Goal: Browse casually: Explore the website without a specific task or goal

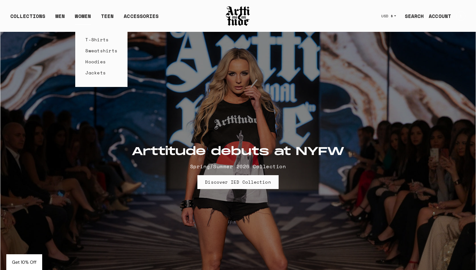
click at [82, 15] on link "WOMEN" at bounding box center [83, 18] width 16 height 13
click at [80, 19] on link "WOMEN" at bounding box center [83, 18] width 16 height 13
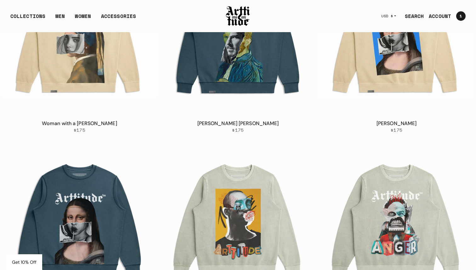
scroll to position [63, 0]
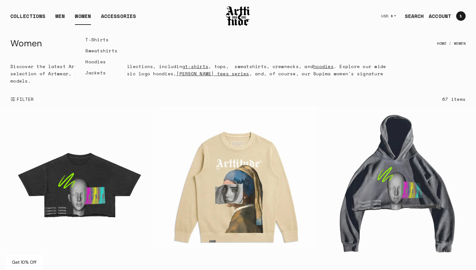
click at [91, 52] on link "Sweatshirts" at bounding box center [101, 50] width 32 height 11
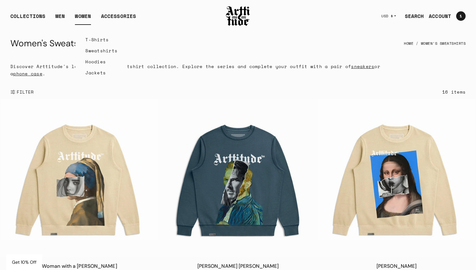
click at [86, 39] on link "T-Shirts" at bounding box center [101, 39] width 32 height 11
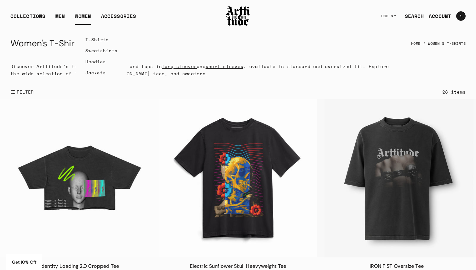
click at [95, 60] on link "Hoodies" at bounding box center [101, 61] width 32 height 11
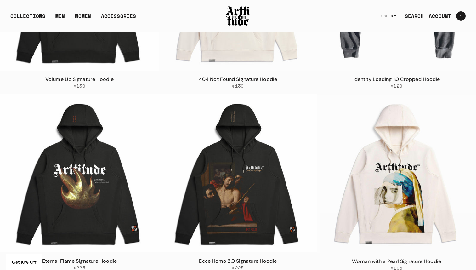
scroll to position [185, 0]
